Goal: Obtain resource: Obtain resource

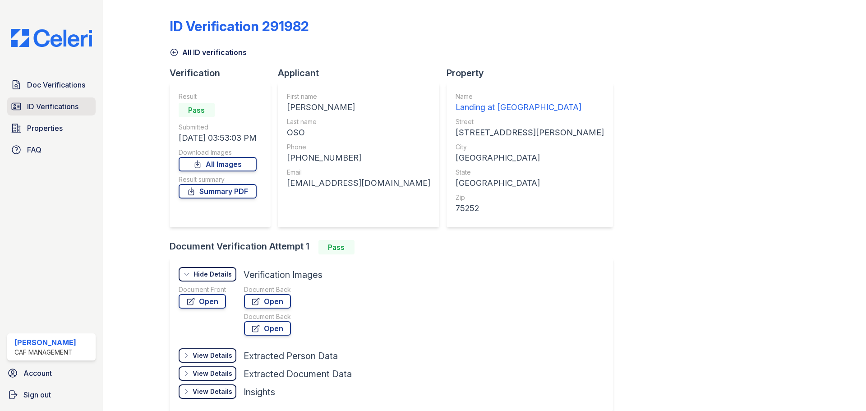
click at [50, 109] on span "ID Verifications" at bounding box center [52, 106] width 51 height 11
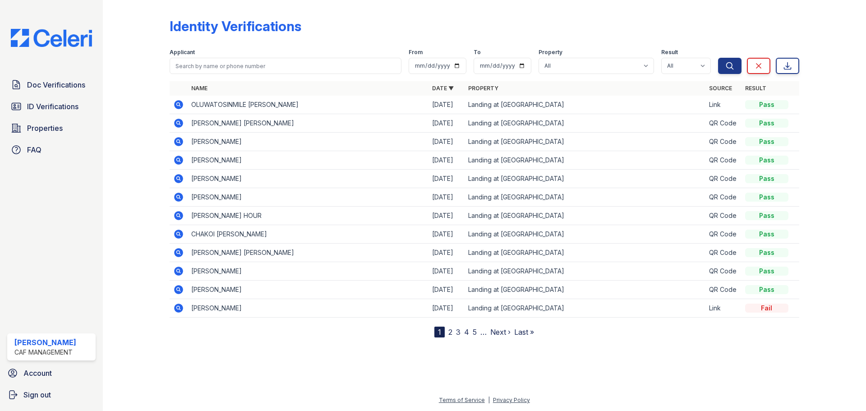
click at [178, 101] on icon at bounding box center [178, 104] width 9 height 9
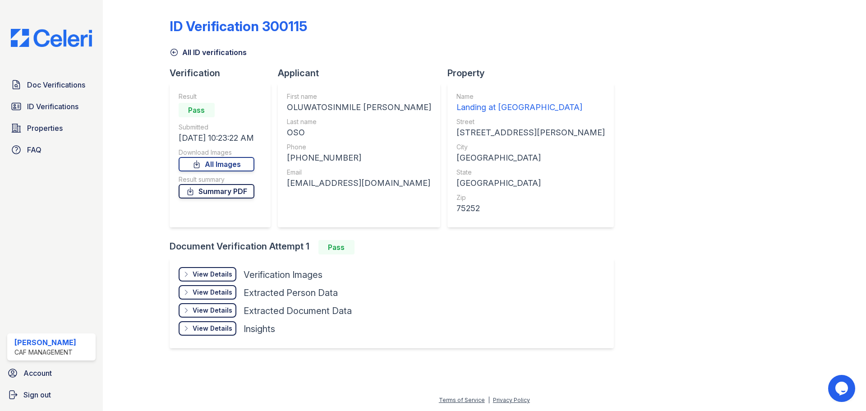
click at [217, 192] on link "Summary PDF" at bounding box center [217, 191] width 76 height 14
click at [46, 82] on span "Doc Verifications" at bounding box center [56, 84] width 58 height 11
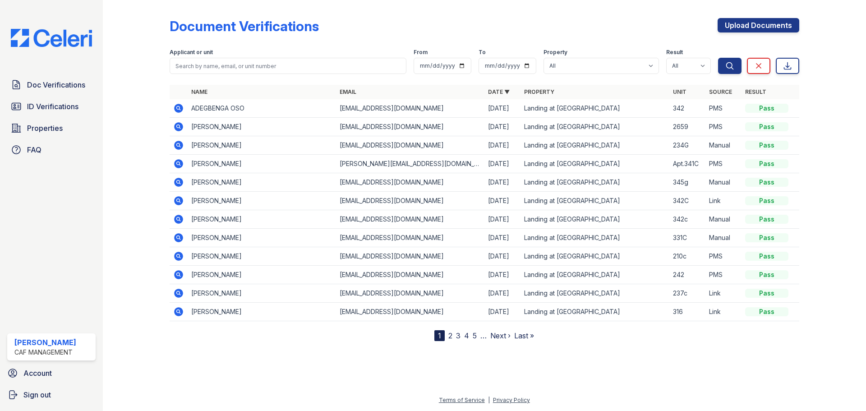
click at [175, 109] on icon at bounding box center [178, 108] width 9 height 9
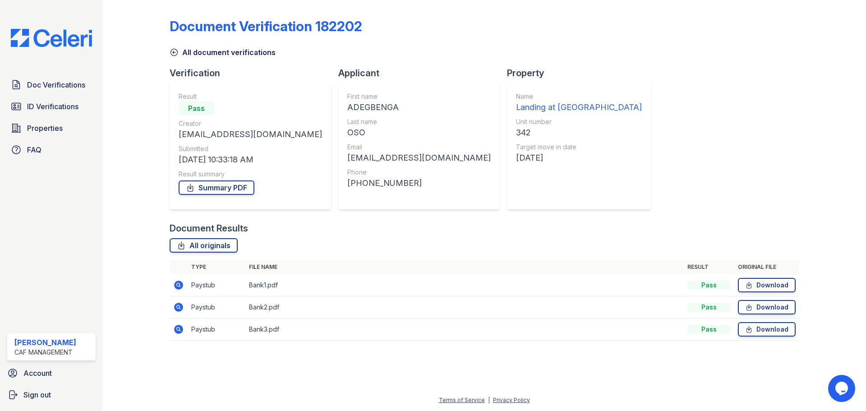
click at [176, 283] on icon at bounding box center [178, 284] width 9 height 9
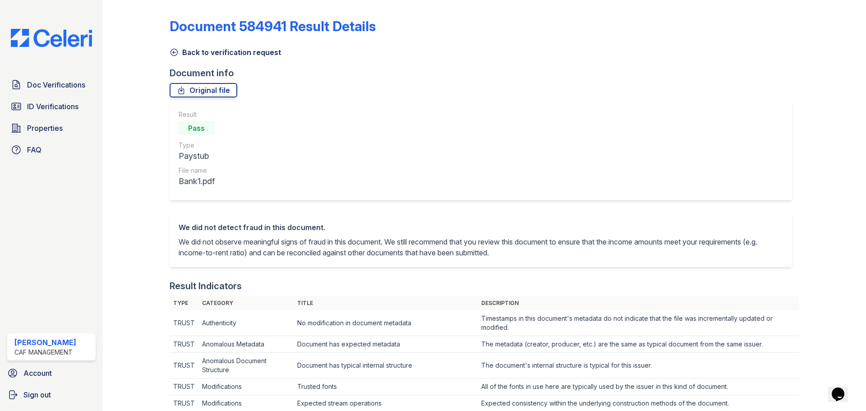
click at [206, 57] on link "Back to verification request" at bounding box center [225, 52] width 111 height 11
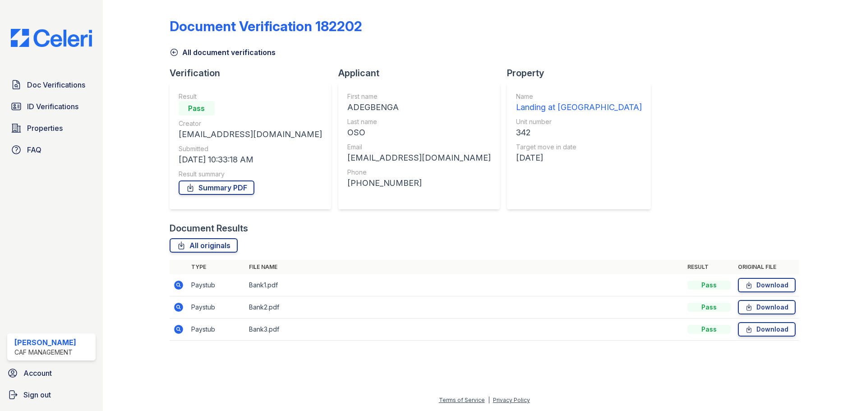
click at [172, 307] on td at bounding box center [179, 307] width 18 height 22
click at [175, 309] on icon at bounding box center [178, 306] width 9 height 9
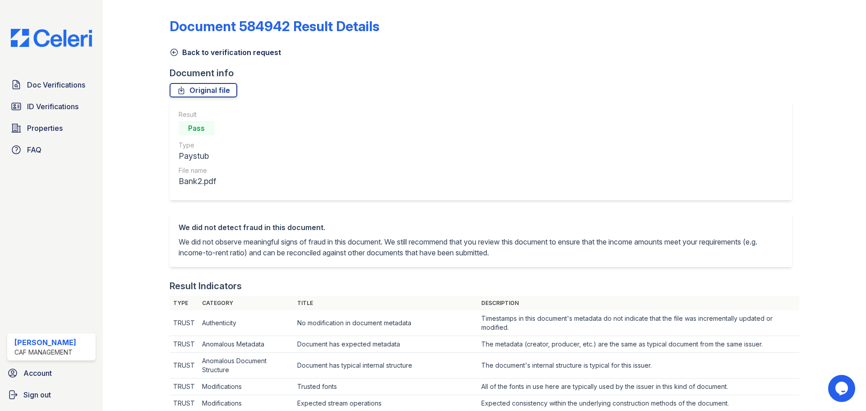
click at [210, 49] on link "Back to verification request" at bounding box center [225, 52] width 111 height 11
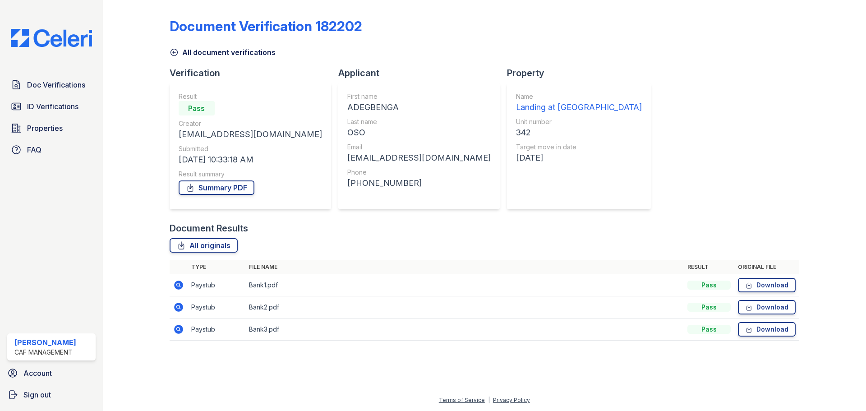
click at [185, 330] on td at bounding box center [179, 329] width 18 height 22
click at [182, 331] on icon at bounding box center [178, 329] width 9 height 9
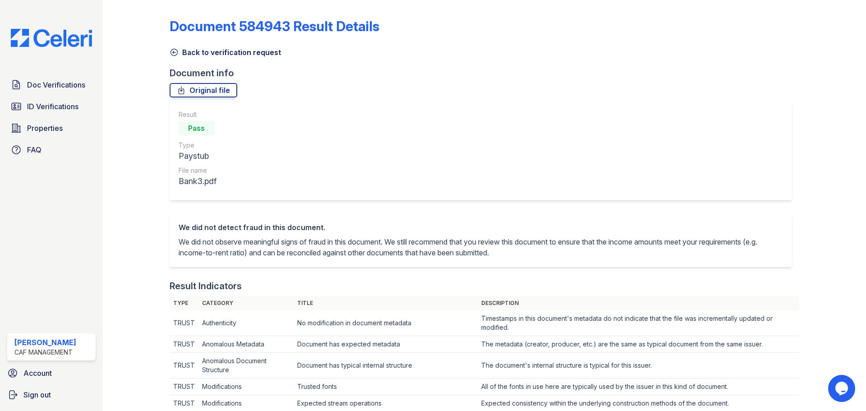
click at [225, 50] on link "Back to verification request" at bounding box center [225, 52] width 111 height 11
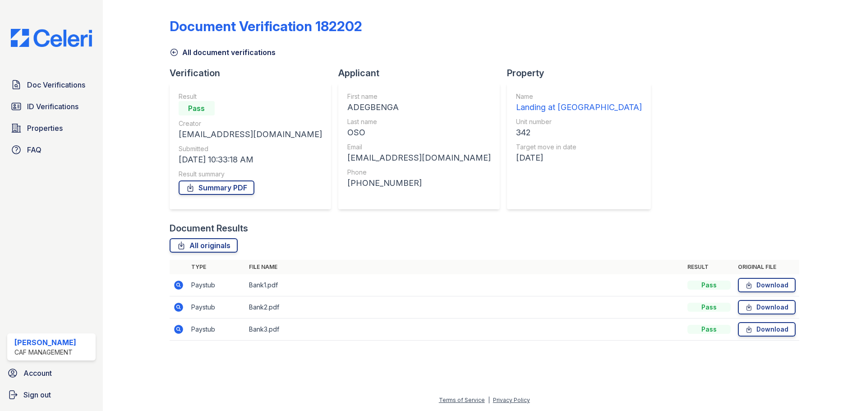
click at [177, 287] on icon at bounding box center [178, 284] width 9 height 9
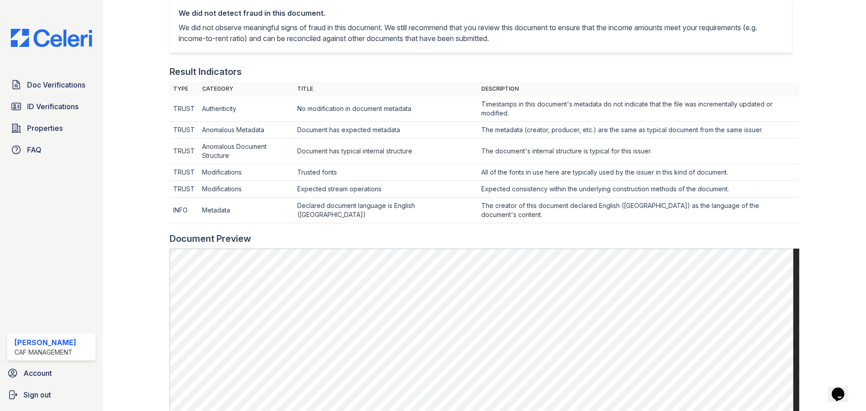
scroll to position [42, 0]
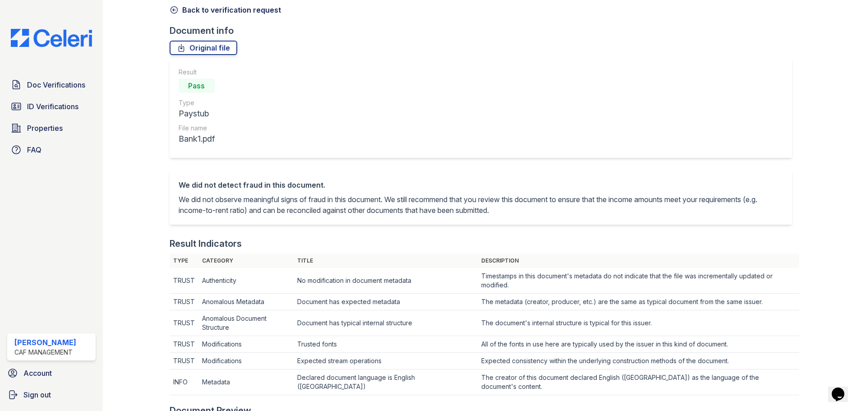
click at [219, 13] on link "Back to verification request" at bounding box center [225, 10] width 111 height 11
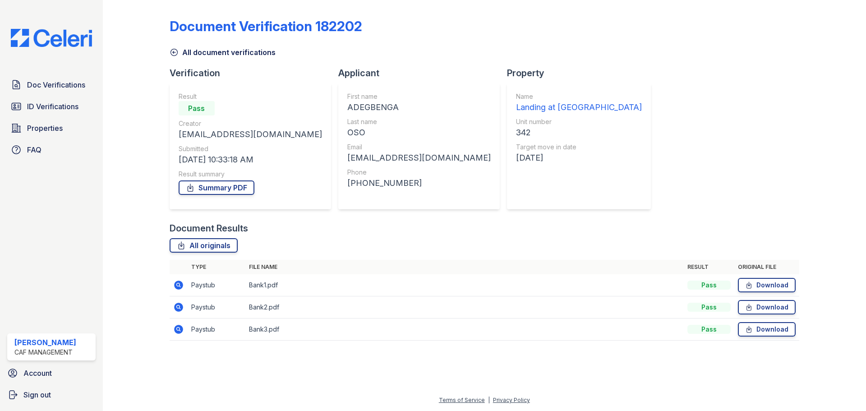
click at [183, 288] on icon at bounding box center [178, 285] width 11 height 11
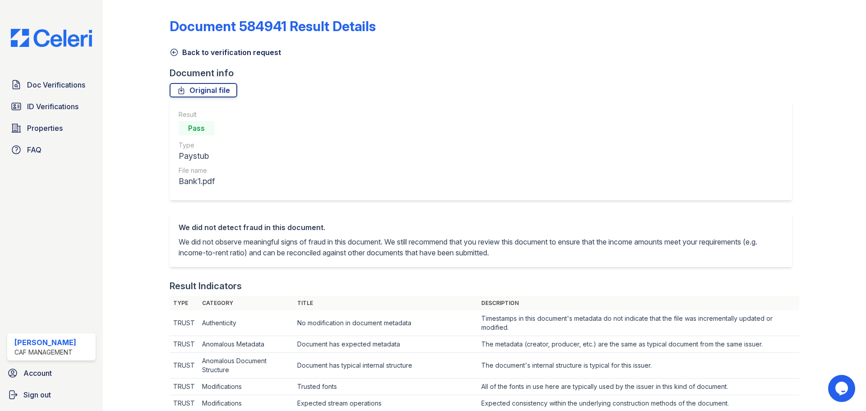
click at [190, 55] on link "Back to verification request" at bounding box center [225, 52] width 111 height 11
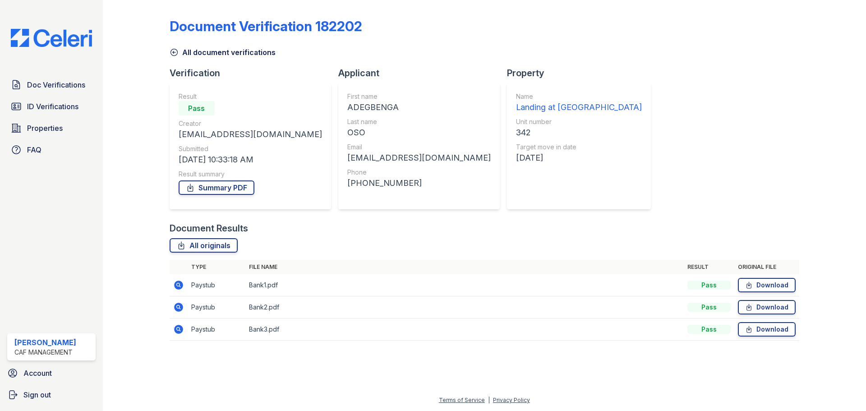
click at [173, 307] on icon at bounding box center [178, 307] width 11 height 11
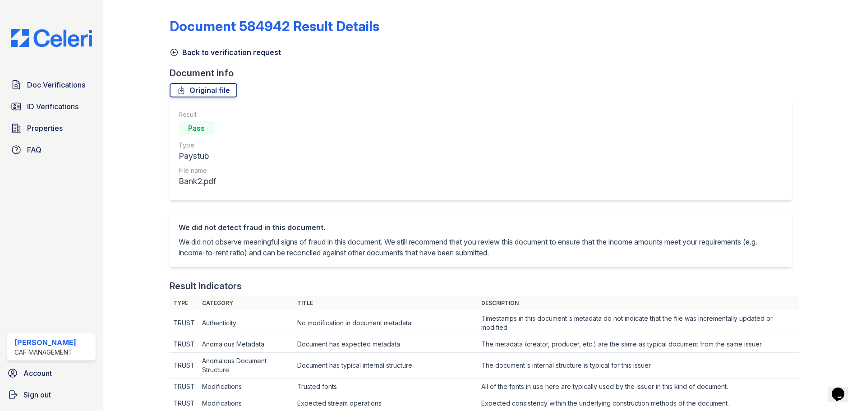
click at [210, 50] on link "Back to verification request" at bounding box center [225, 52] width 111 height 11
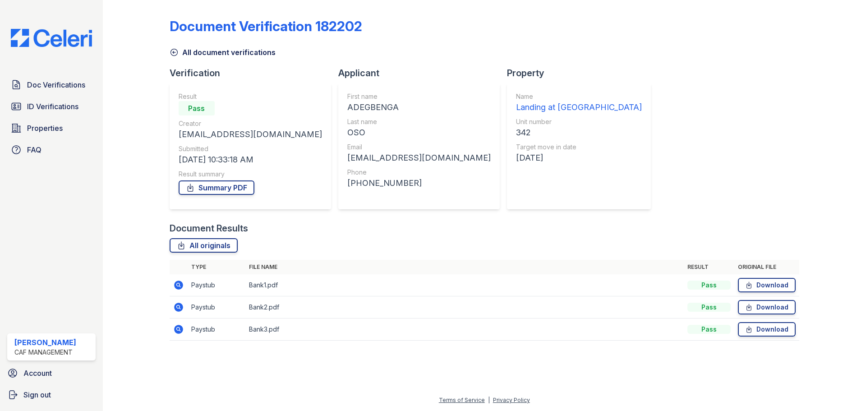
click at [183, 325] on icon at bounding box center [178, 329] width 11 height 11
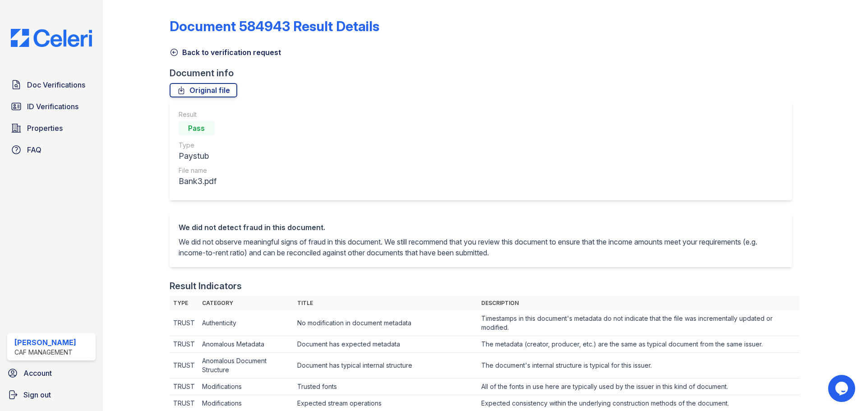
click at [196, 46] on div "Back to verification request" at bounding box center [484, 49] width 629 height 16
click at [195, 51] on link "Back to verification request" at bounding box center [225, 52] width 111 height 11
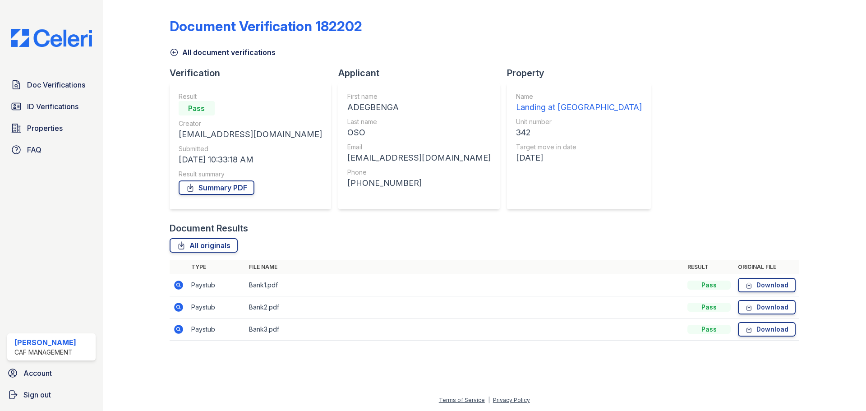
click at [180, 284] on icon at bounding box center [178, 284] width 9 height 9
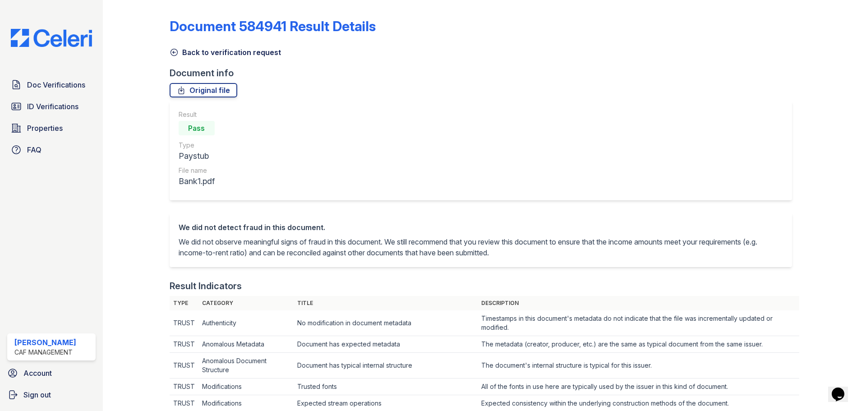
click at [209, 55] on link "Back to verification request" at bounding box center [225, 52] width 111 height 11
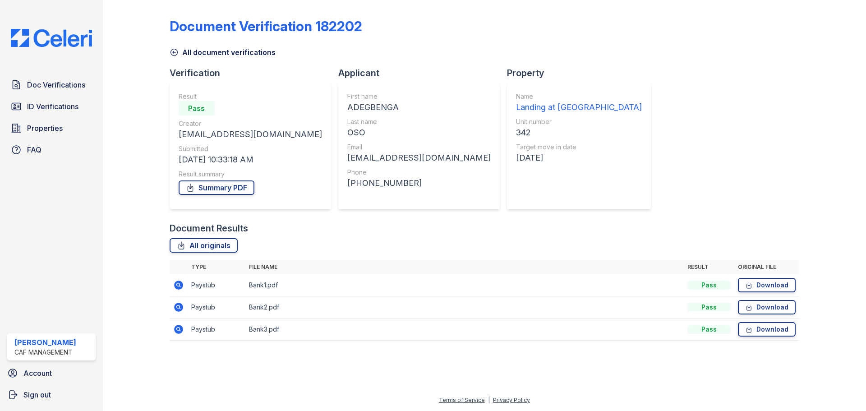
click at [179, 304] on icon at bounding box center [178, 306] width 9 height 9
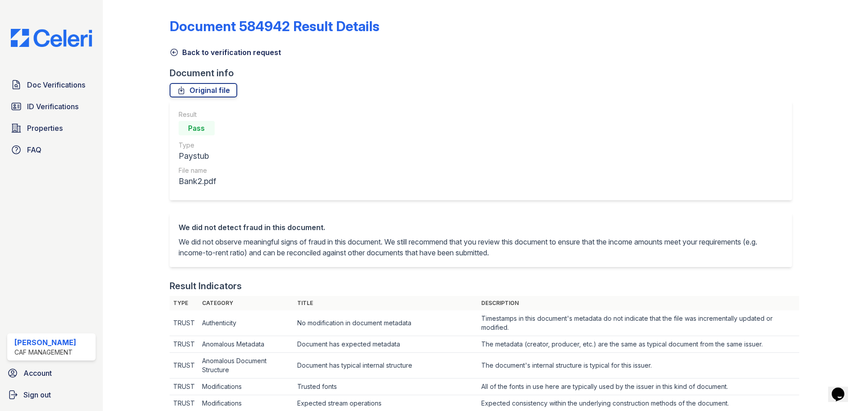
drag, startPoint x: 235, startPoint y: 54, endPoint x: 228, endPoint y: 68, distance: 15.1
click at [234, 54] on link "Back to verification request" at bounding box center [225, 52] width 111 height 11
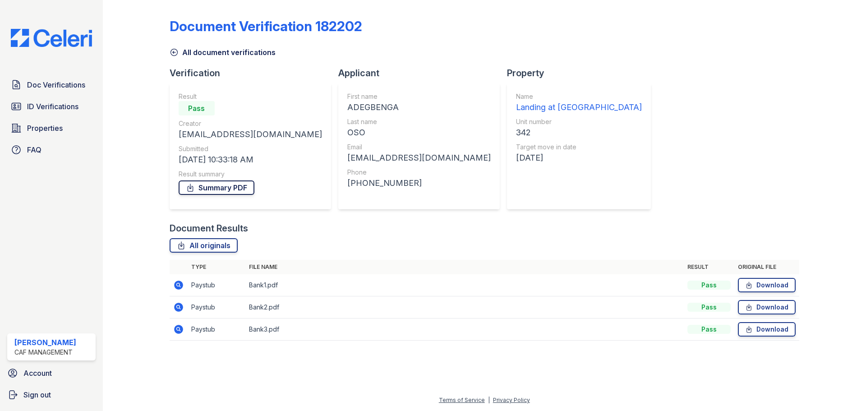
click at [217, 187] on link "Summary PDF" at bounding box center [217, 187] width 76 height 14
